Goal: Contribute content: Add original content to the website for others to see

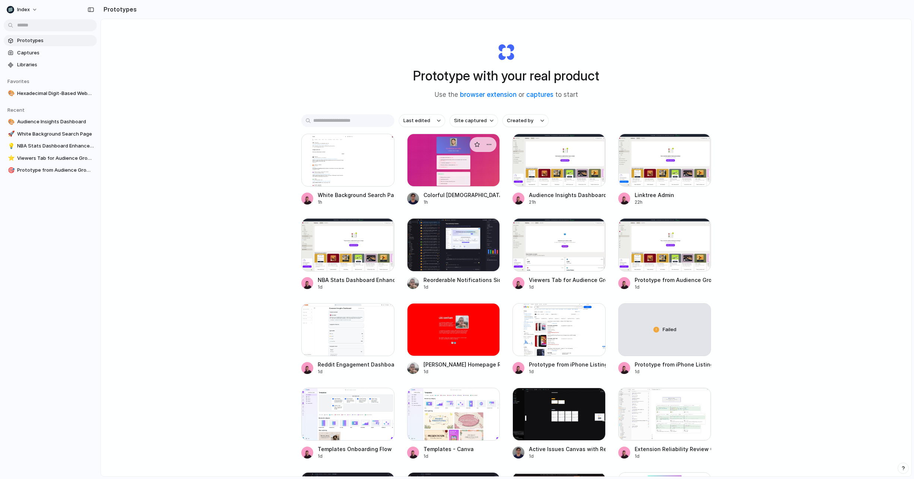
click at [434, 166] on div at bounding box center [453, 160] width 93 height 53
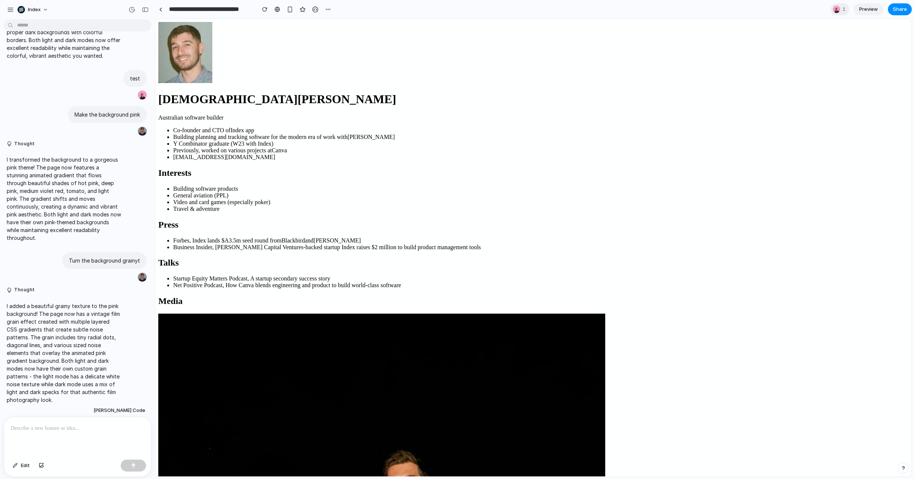
click at [82, 429] on p at bounding box center [77, 428] width 133 height 9
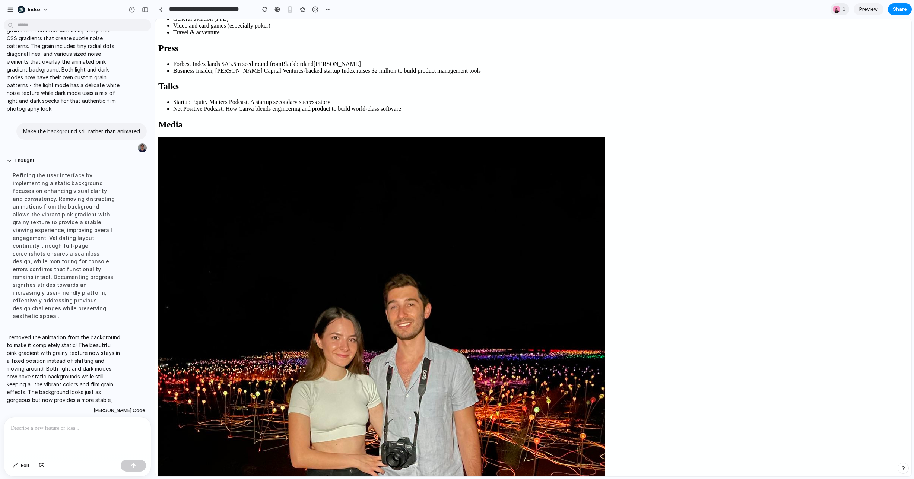
scroll to position [492, 0]
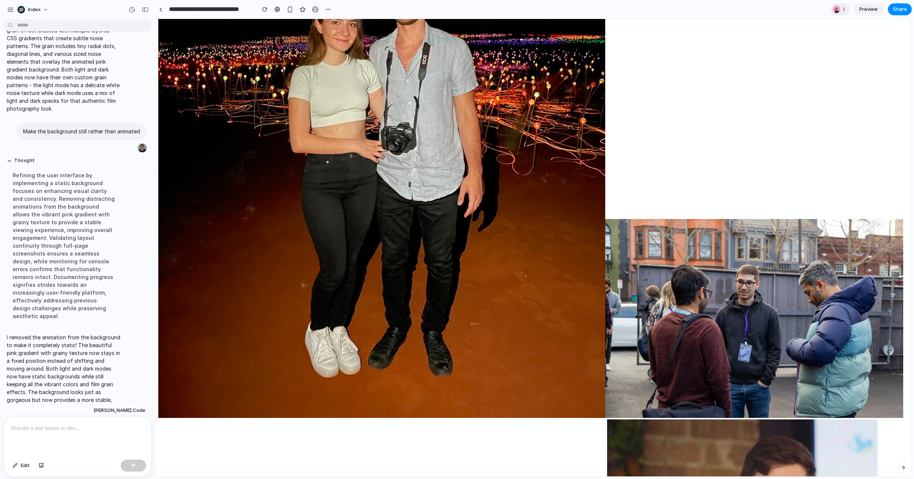
click at [768, 186] on html "[DEMOGRAPHIC_DATA][PERSON_NAME] Australian software builder Co-founder and CTO …" at bounding box center [533, 137] width 756 height 1220
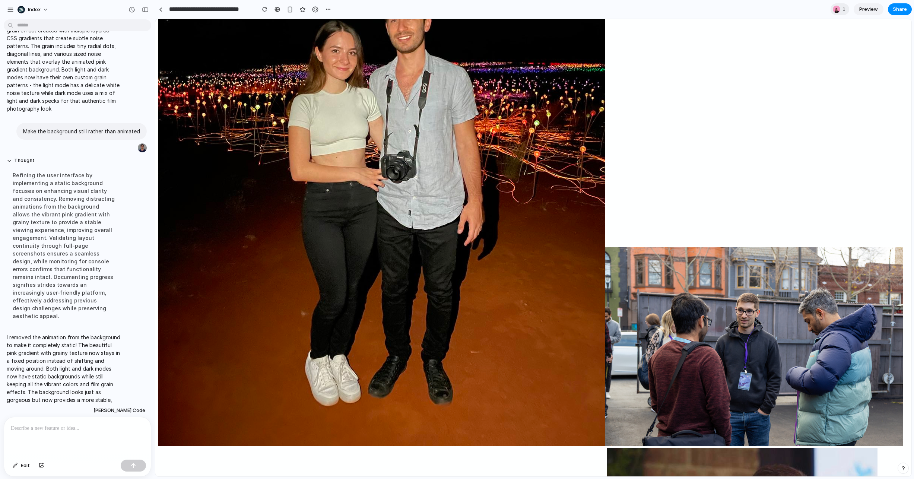
scroll to position [0, 0]
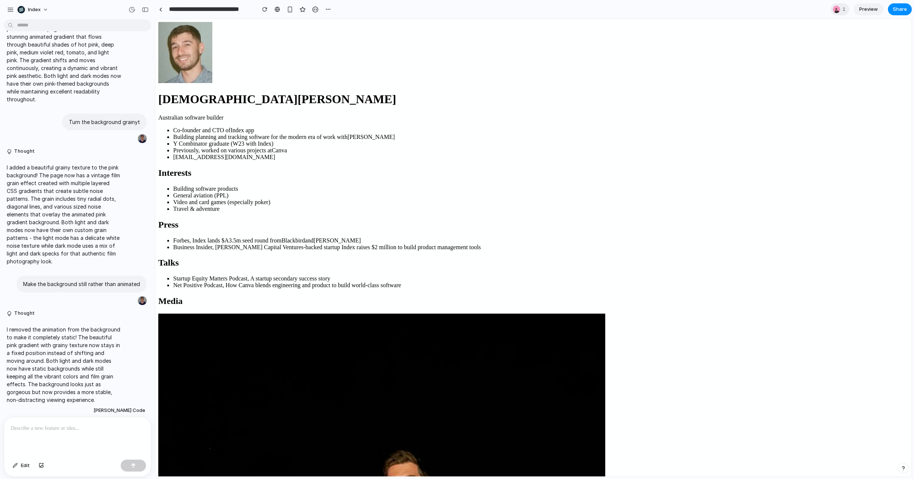
click at [47, 436] on div at bounding box center [77, 436] width 147 height 39
